Goal: Task Accomplishment & Management: Manage account settings

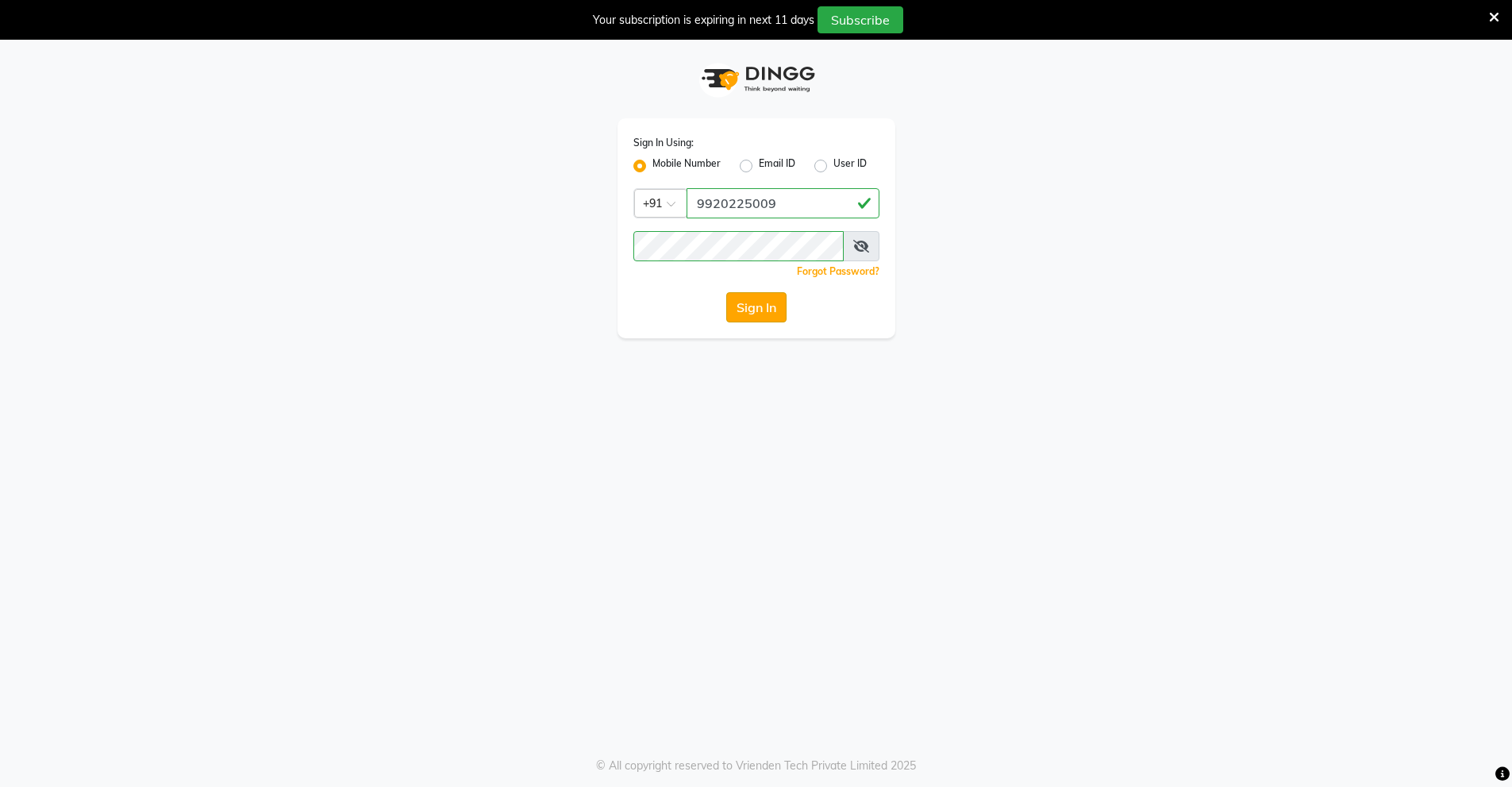
click at [753, 308] on button "Sign In" at bounding box center [756, 307] width 60 height 30
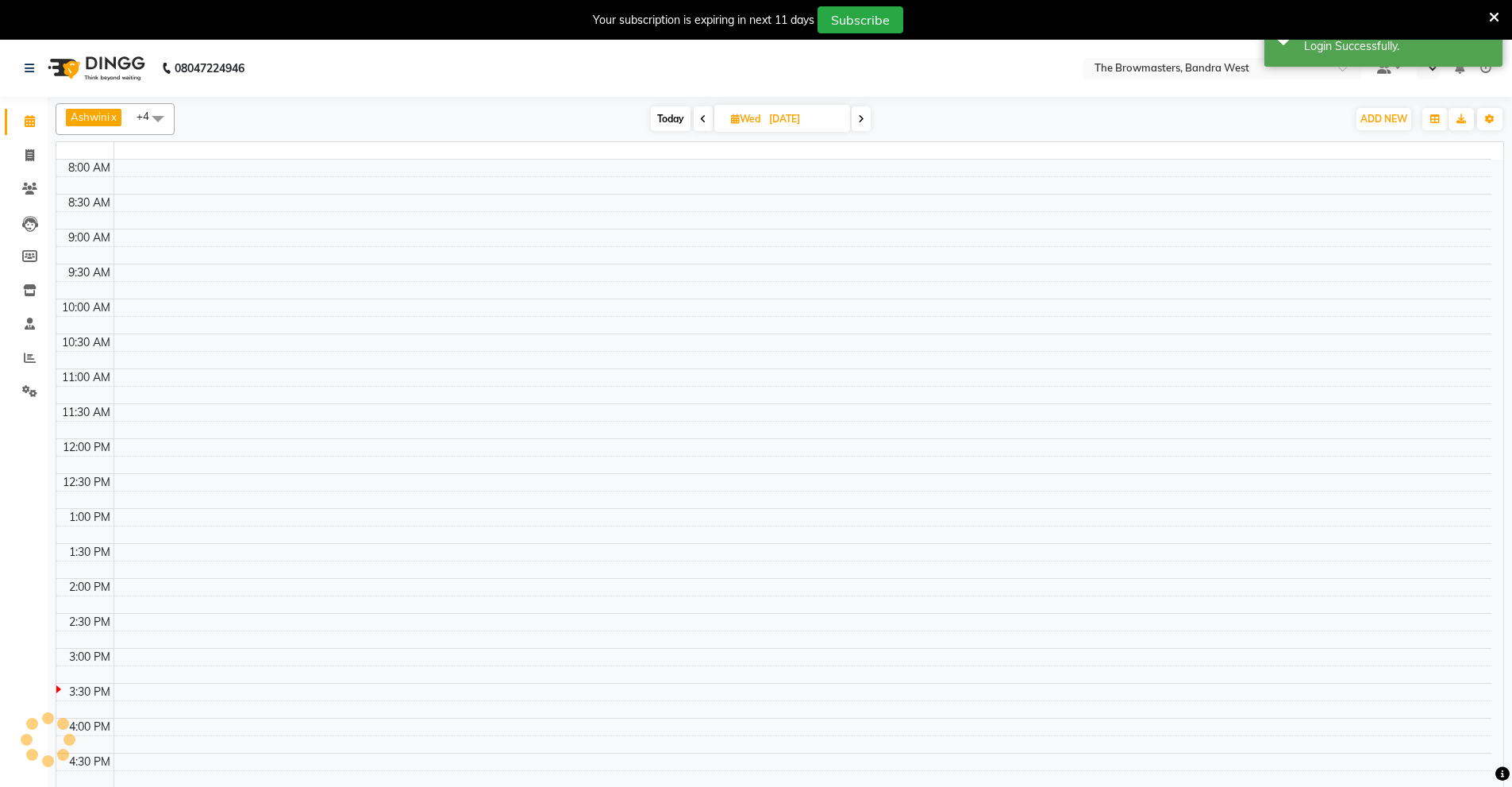
select select "en"
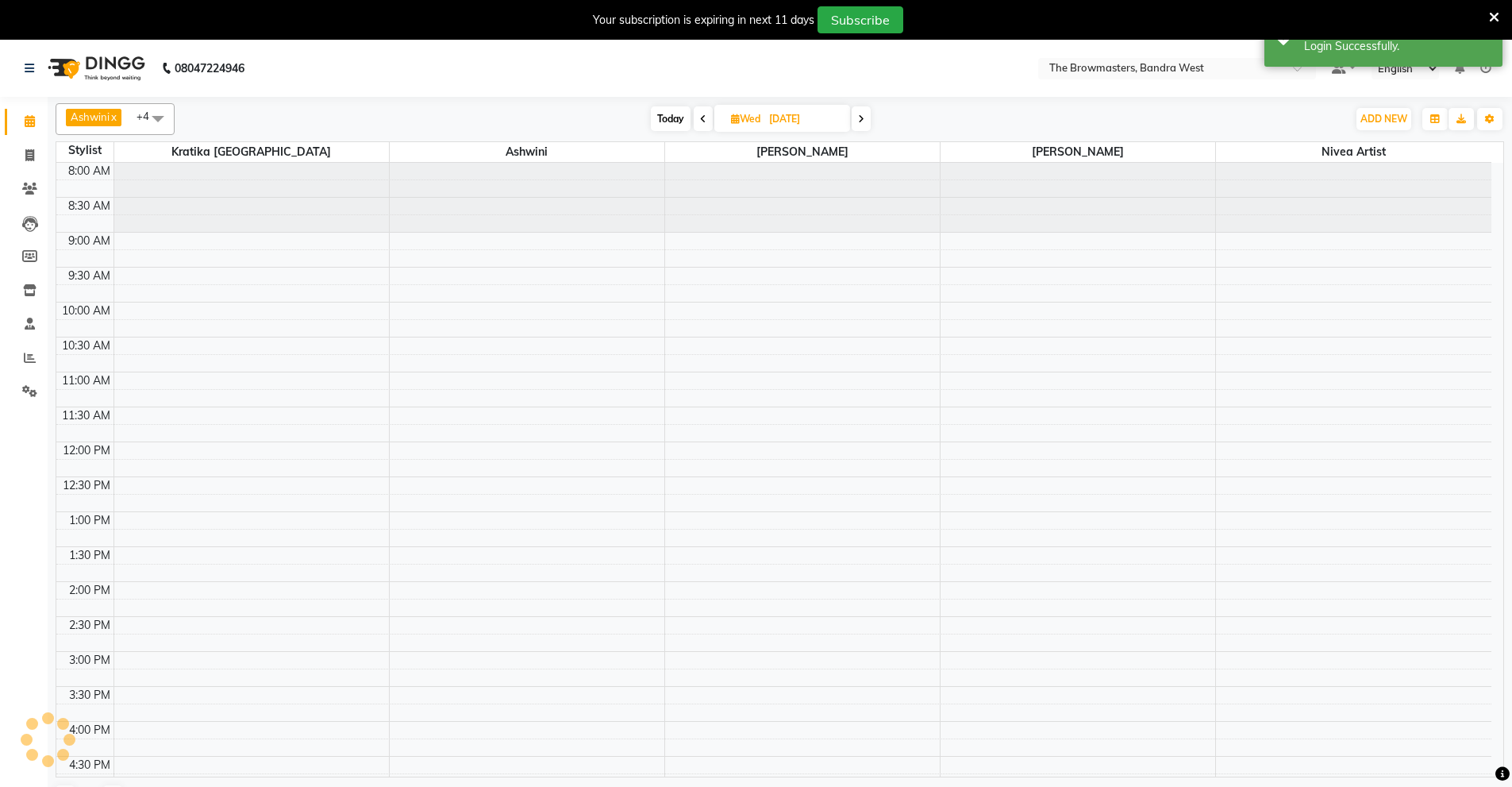
scroll to position [263, 0]
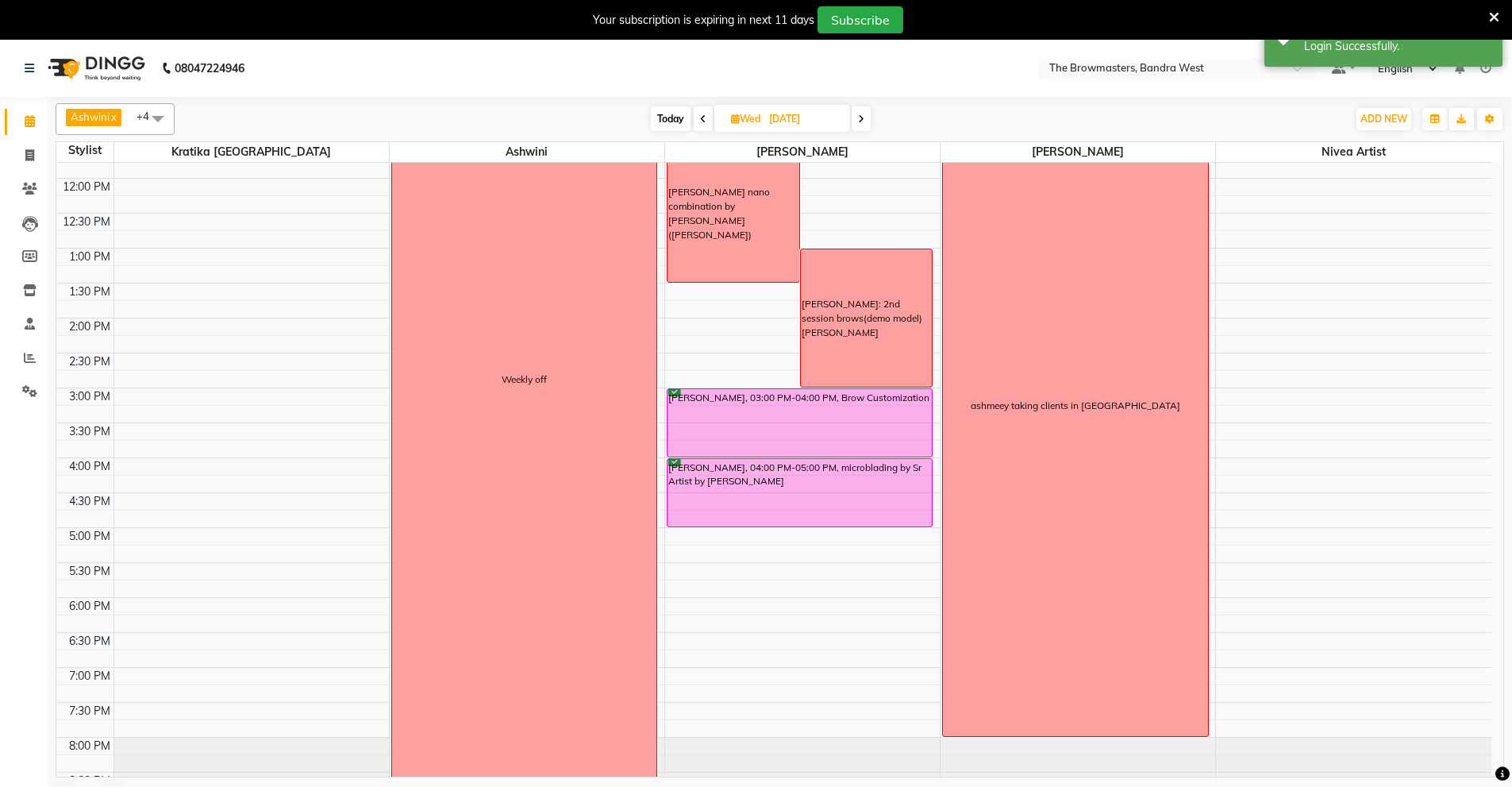
click at [786, 111] on input "[DATE]" at bounding box center [803, 119] width 79 height 24
select select "9"
select select "2025"
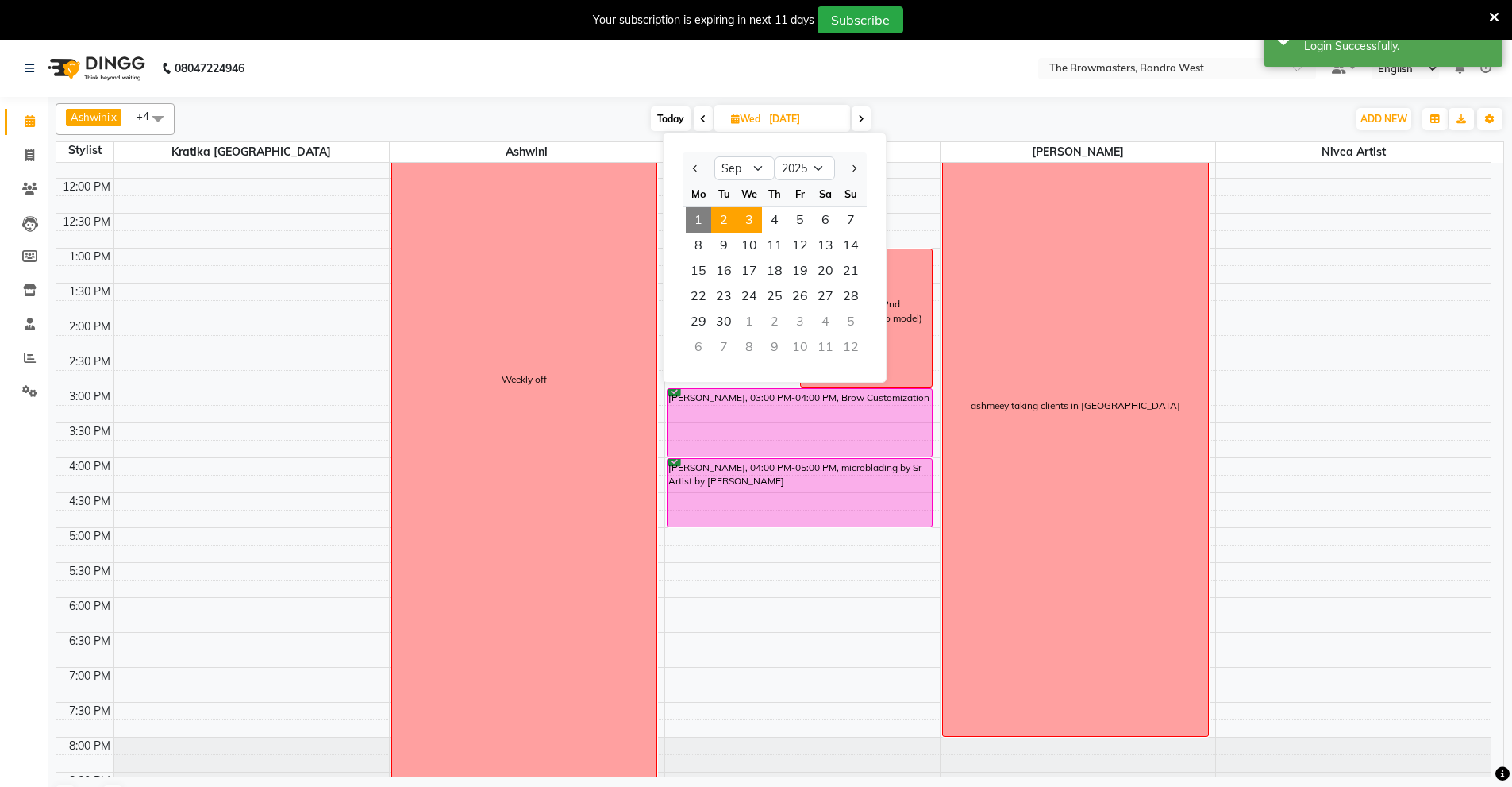
click at [726, 213] on span "2" at bounding box center [723, 220] width 25 height 25
type input "02-09-2025"
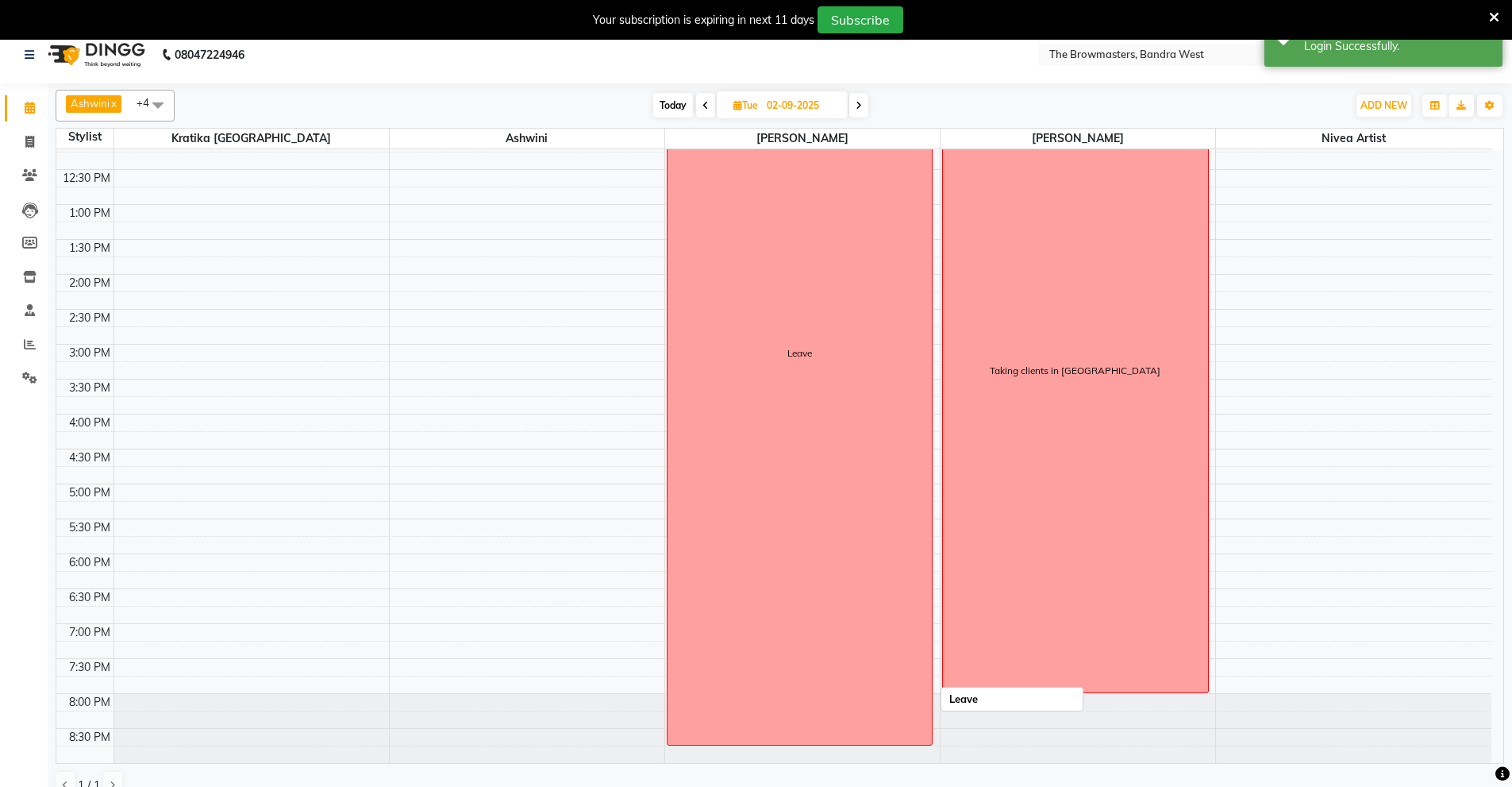
scroll to position [0, 0]
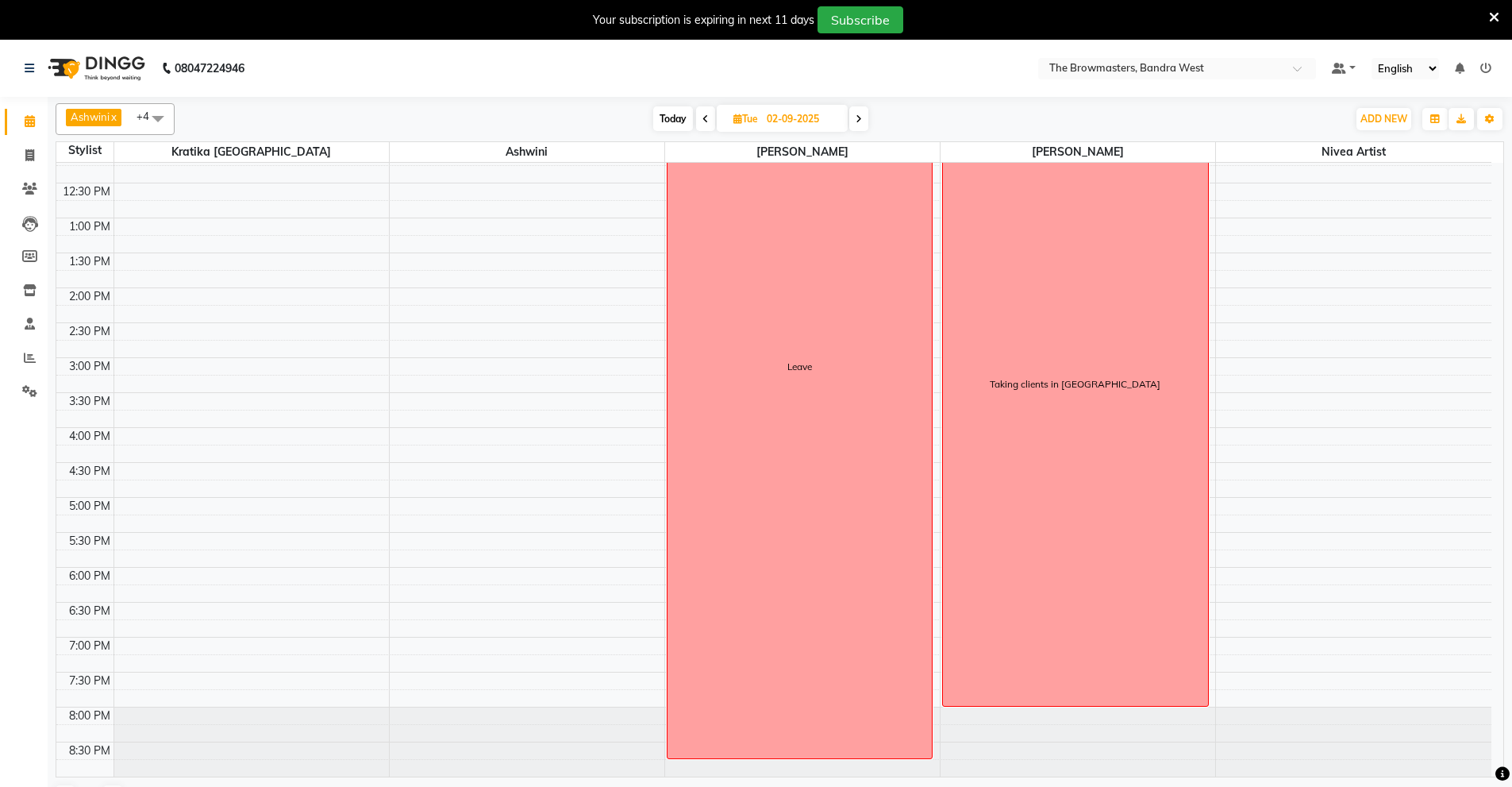
click at [399, 510] on div "8:00 AM 8:30 AM 9:00 AM 9:30 AM 10:00 AM 10:30 AM 11:00 AM 11:30 AM 12:00 PM 12…" at bounding box center [775, 323] width 1436 height 908
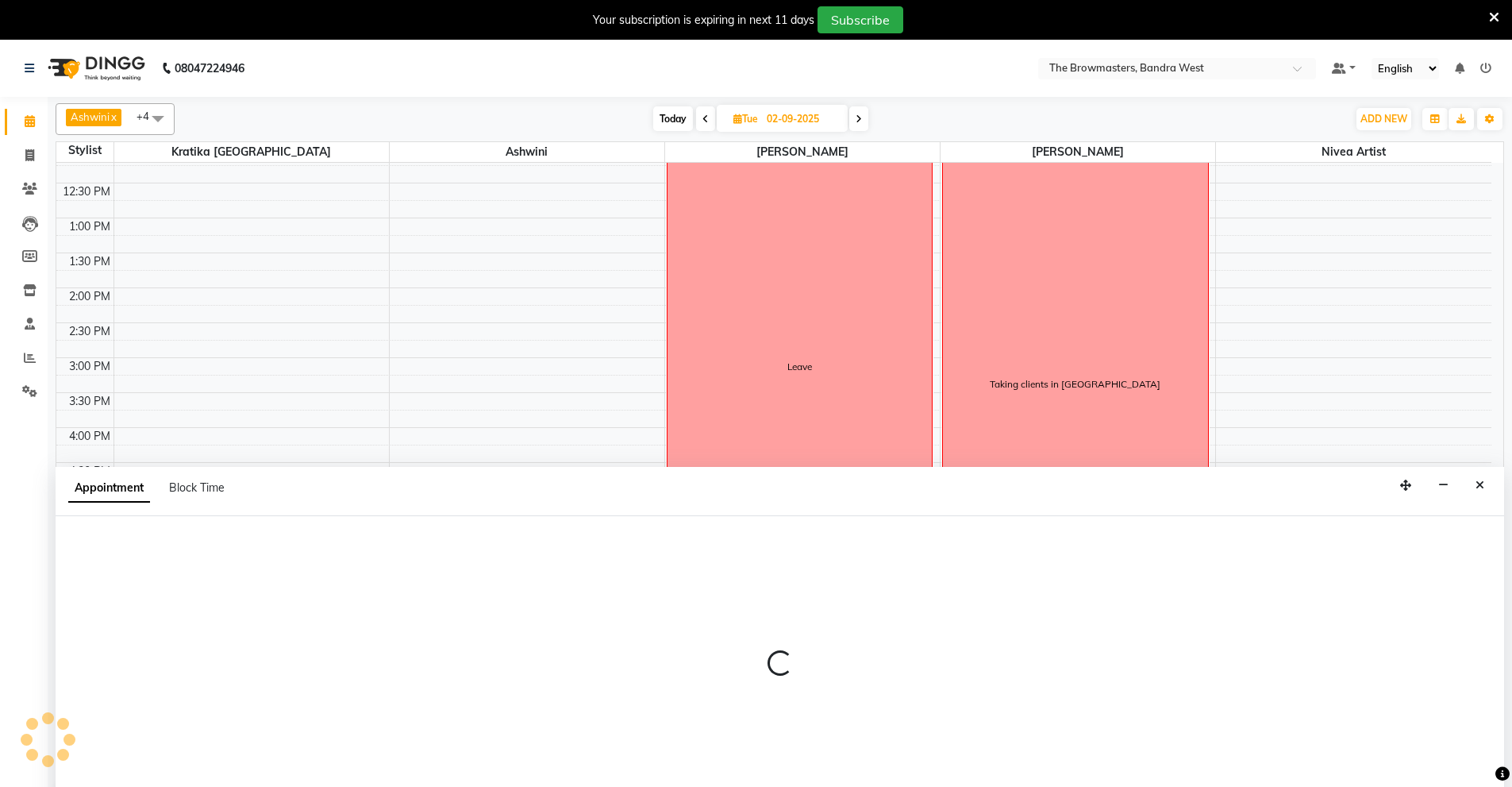
scroll to position [3, 0]
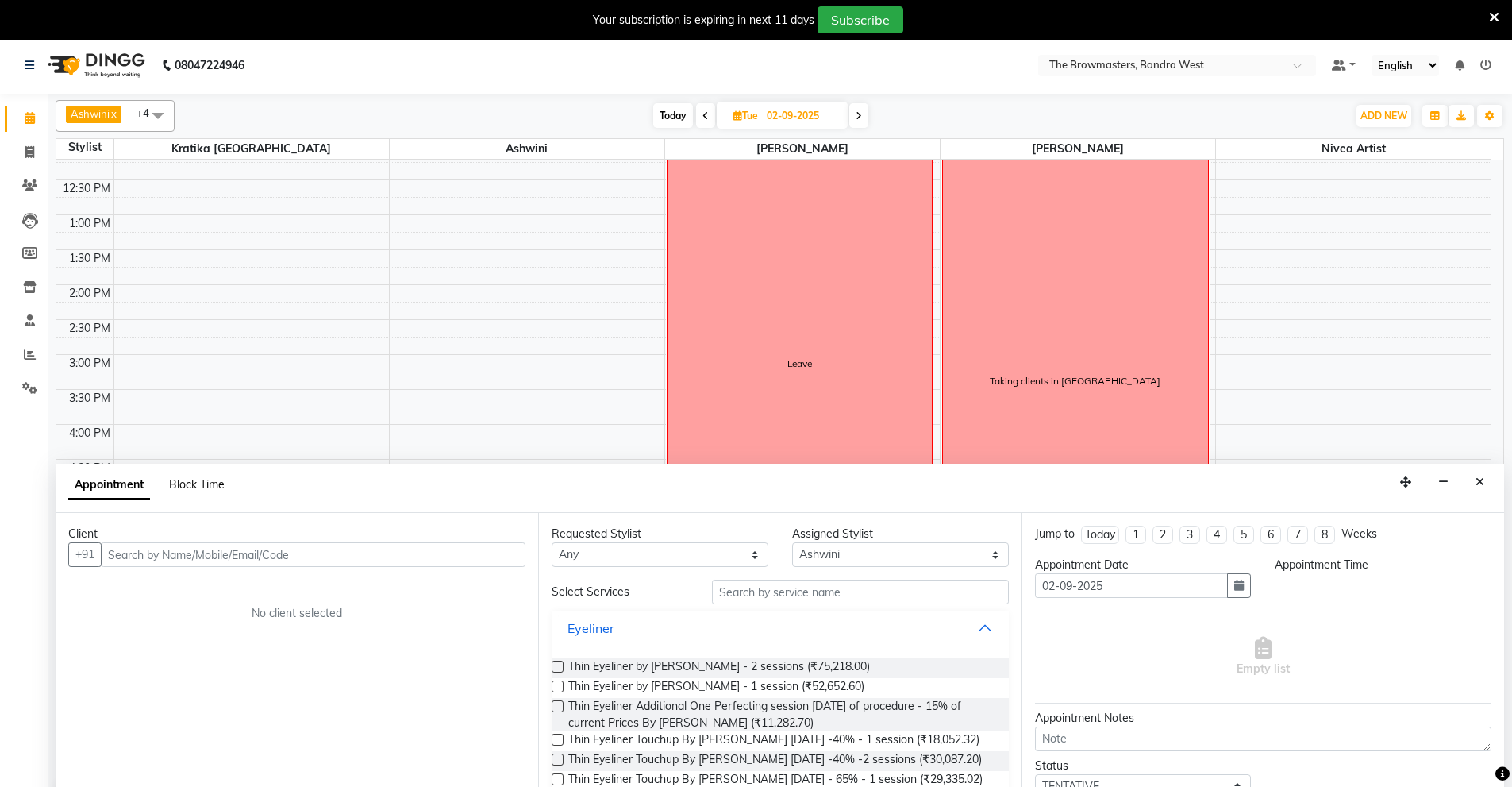
click at [201, 477] on span "Block Time" at bounding box center [197, 484] width 56 height 14
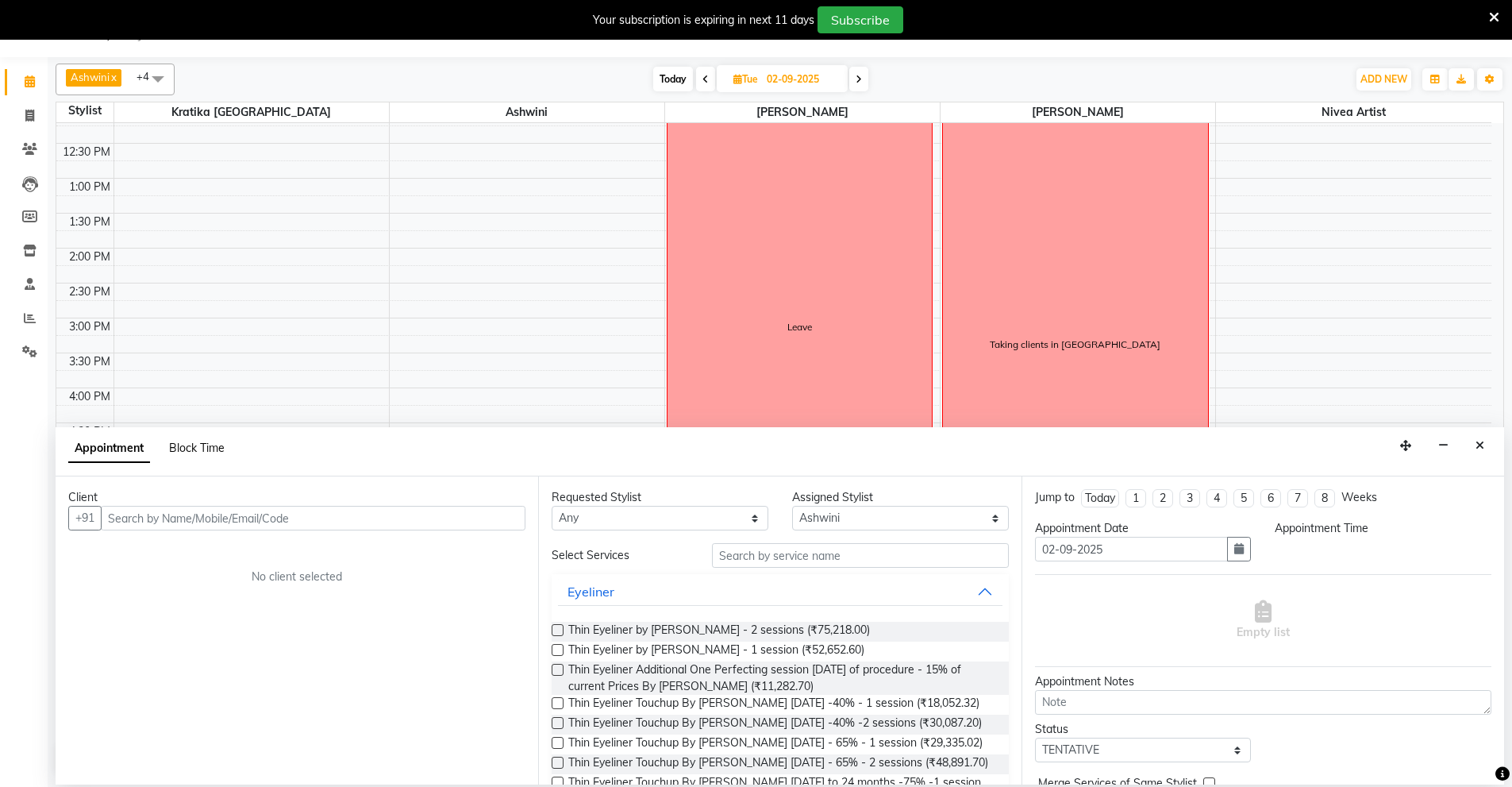
select select "64306"
select select "1020"
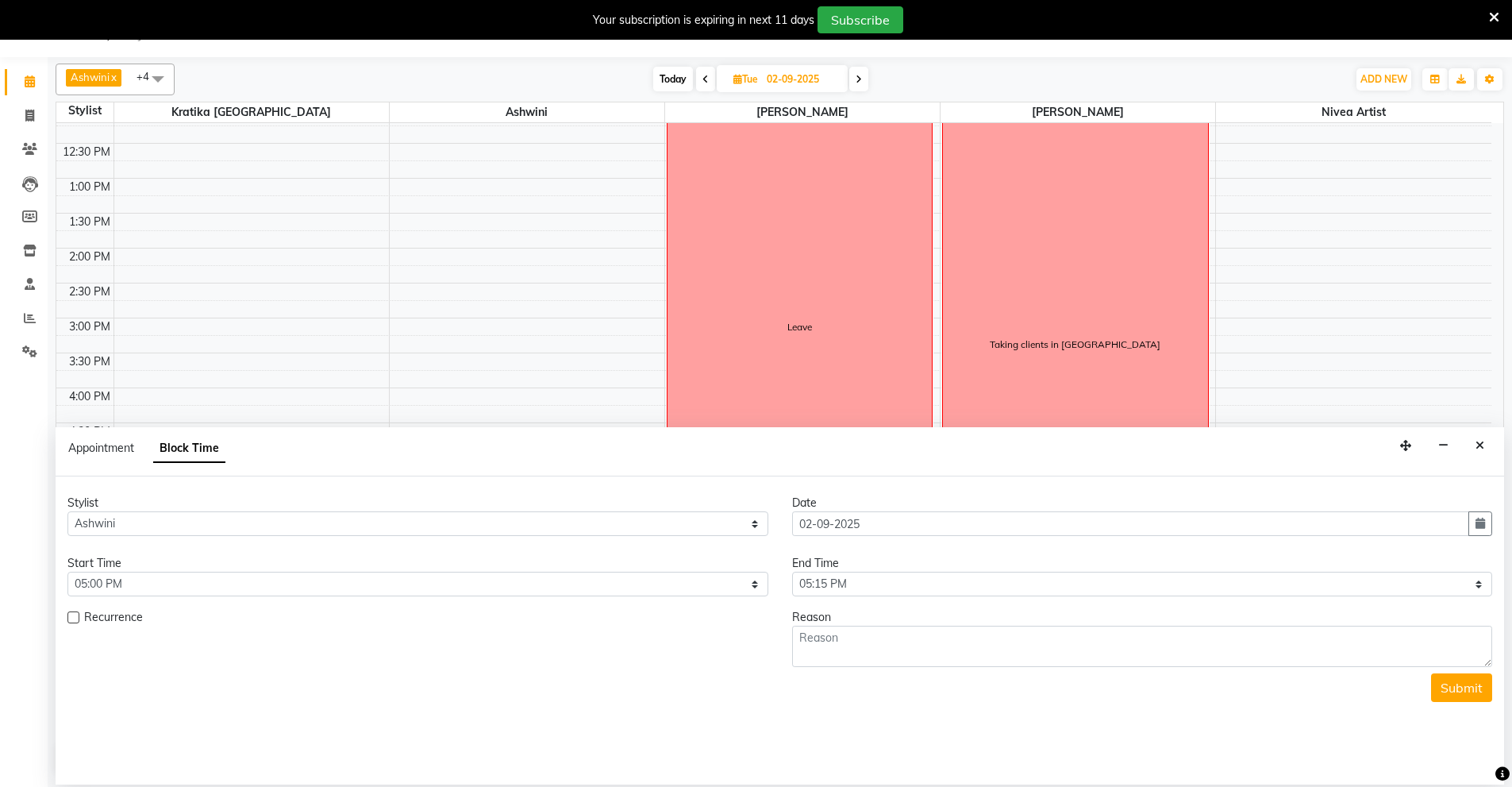
scroll to position [294, 0]
click at [845, 582] on select "Select 09:00 AM 09:15 AM 09:30 AM 09:45 AM 10:00 AM 10:15 AM 10:30 AM 10:45 AM …" at bounding box center [1143, 584] width 701 height 24
select select "1065"
click at [792, 572] on select "Select 09:00 AM 09:15 AM 09:30 AM 09:45 AM 10:00 AM 10:15 AM 10:30 AM 10:45 AM …" at bounding box center [1143, 584] width 701 height 24
click at [806, 647] on textarea at bounding box center [1143, 647] width 701 height 41
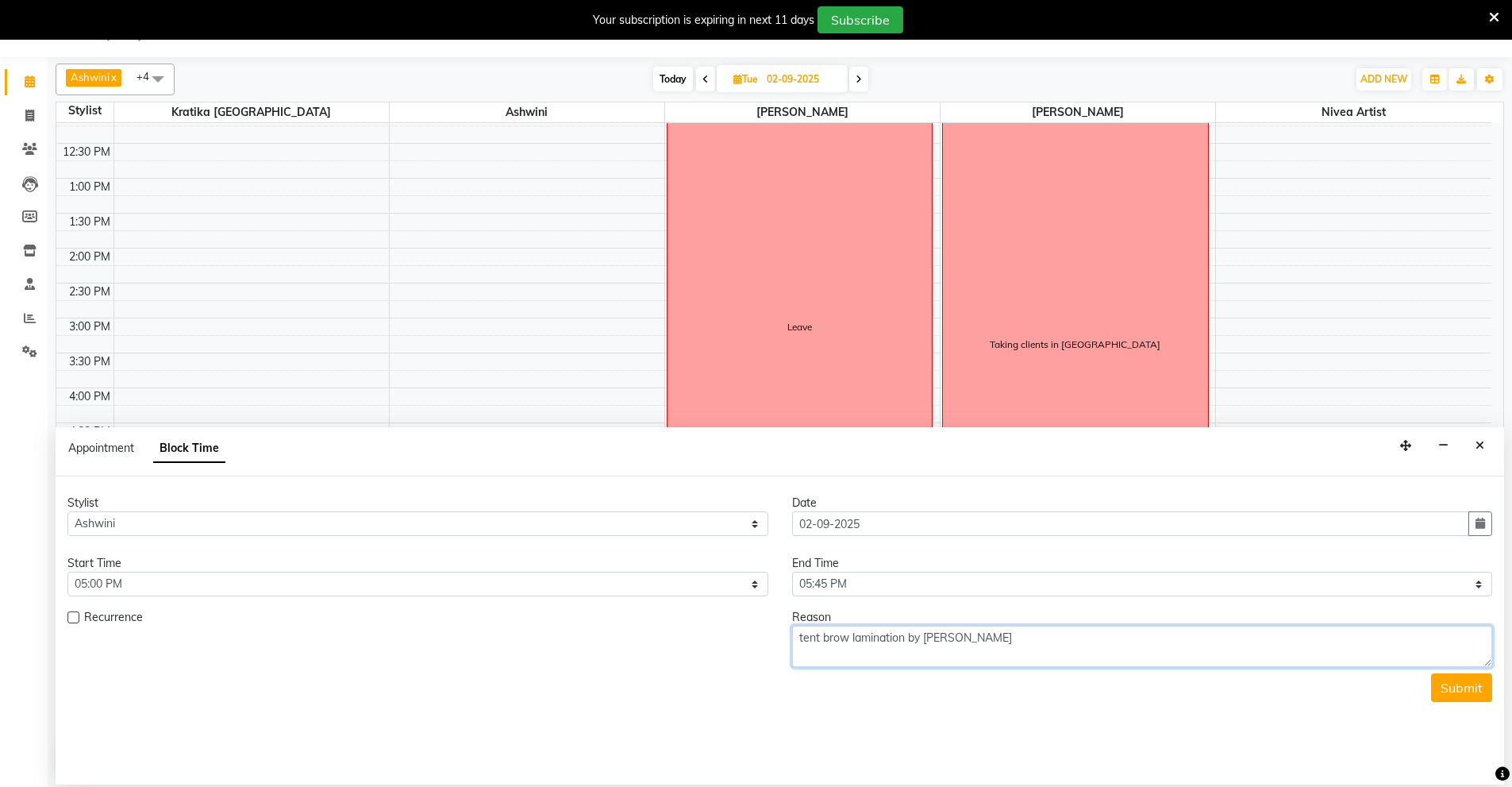
click at [908, 642] on textarea "tent brow lamination by [PERSON_NAME]" at bounding box center [1143, 647] width 701 height 41
click at [1031, 634] on textarea "tent brow lamination and tint by [PERSON_NAME]" at bounding box center [1143, 647] width 701 height 41
type textarea "tent brow lamination and tint by Ashwini(kratika)"
click at [1447, 687] on button "Submit" at bounding box center [1462, 687] width 61 height 29
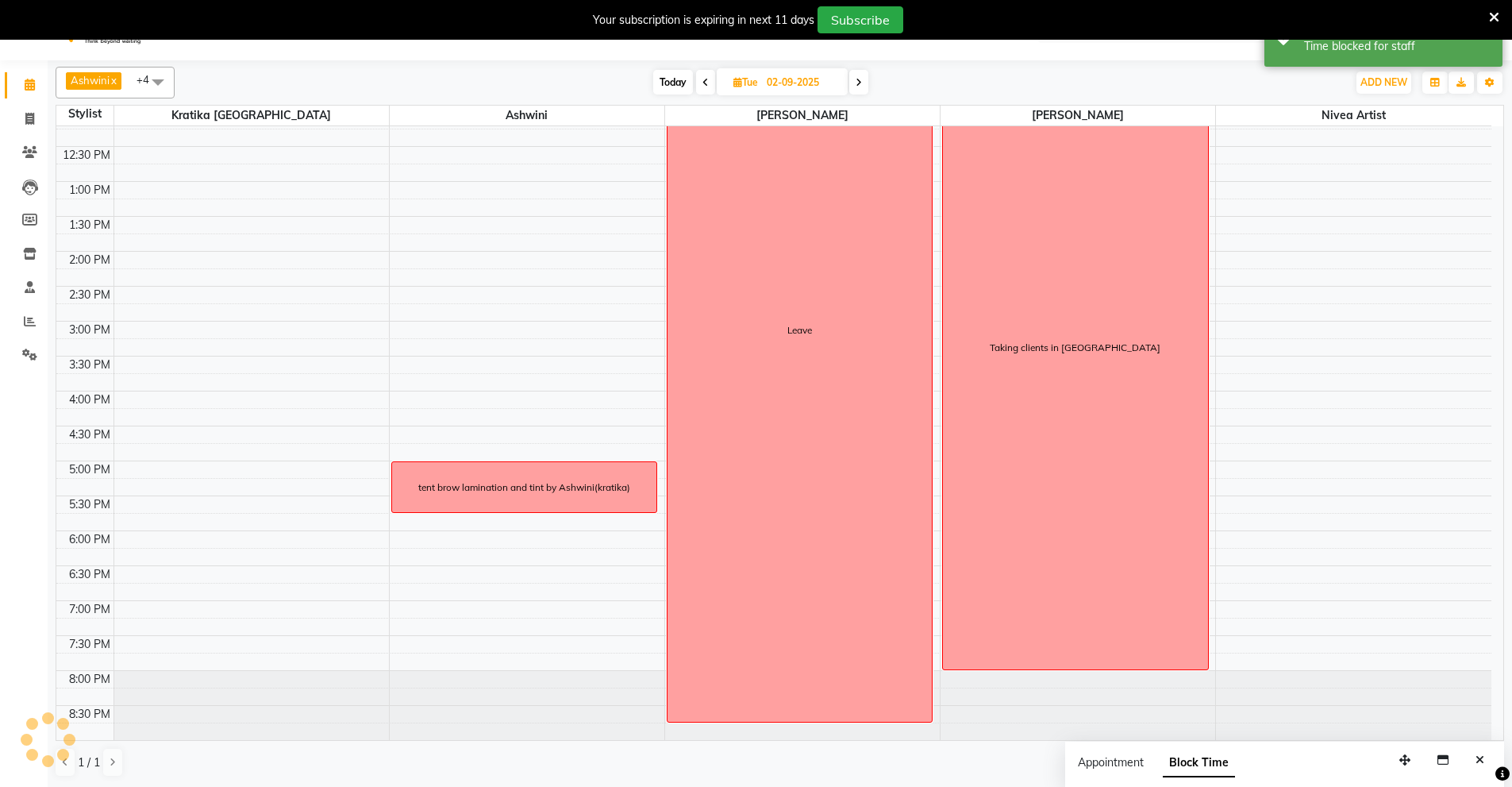
scroll to position [0, 0]
